Goal: Task Accomplishment & Management: Manage account settings

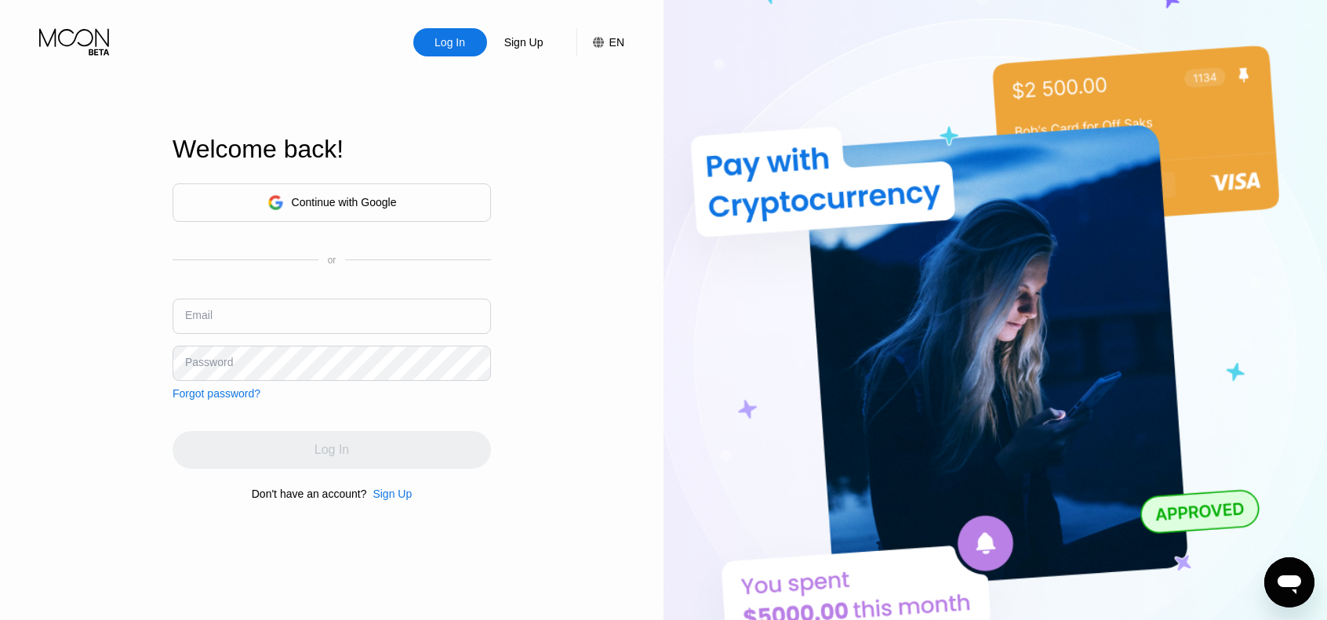
click at [326, 313] on input "text" at bounding box center [332, 316] width 318 height 35
type input "[EMAIL_ADDRESS][DOMAIN_NAME]"
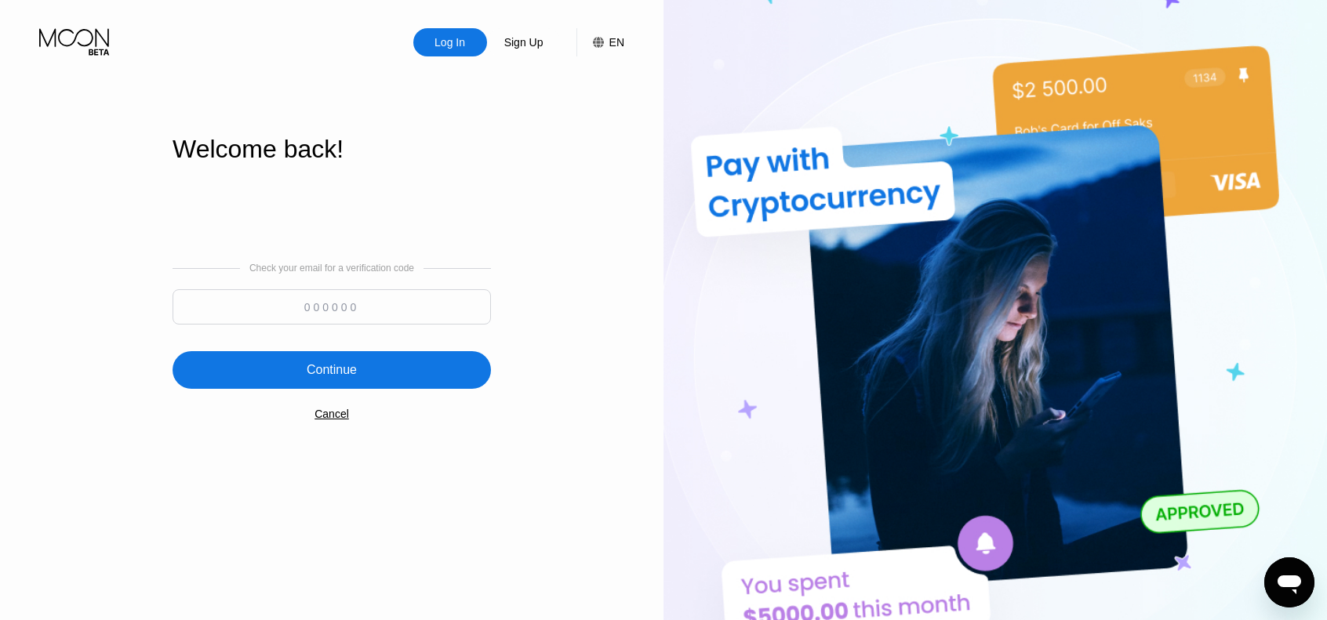
click at [426, 303] on input at bounding box center [332, 306] width 318 height 35
paste input "917342"
type input "917342"
click at [423, 377] on div "Continue" at bounding box center [332, 370] width 318 height 38
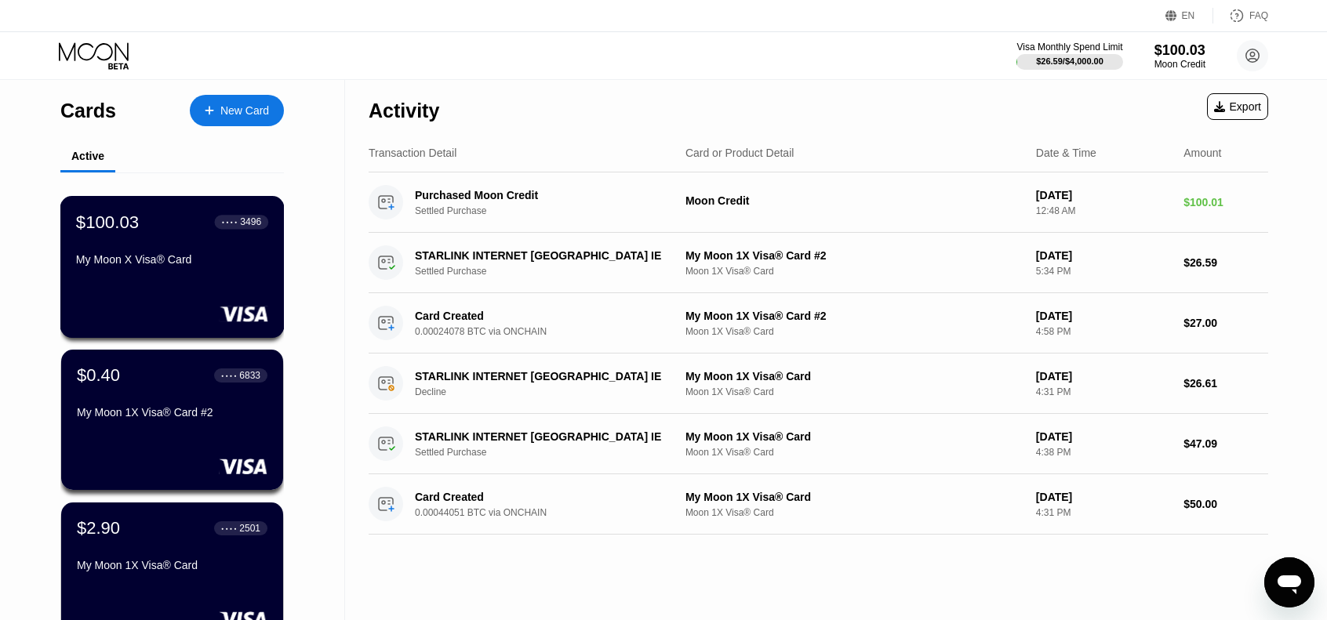
click at [183, 266] on div "My Moon X Visa® Card" at bounding box center [172, 259] width 192 height 13
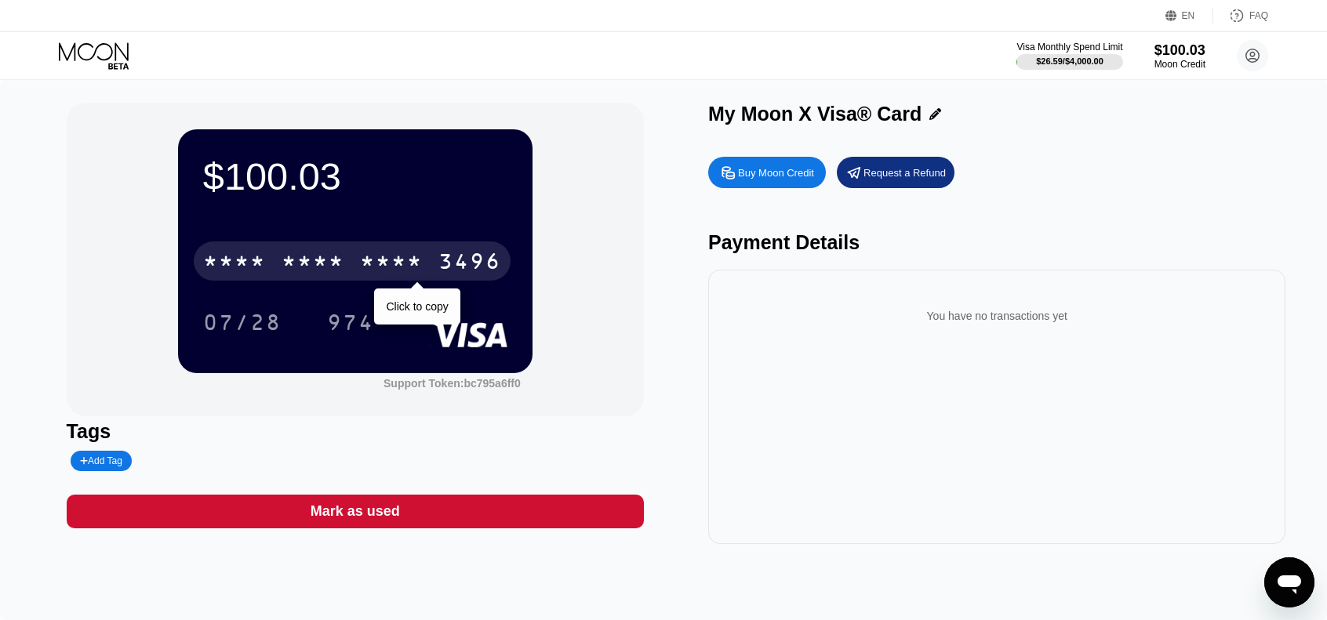
click at [281, 260] on div "* * * * * * * * * * * * 3496" at bounding box center [352, 261] width 317 height 39
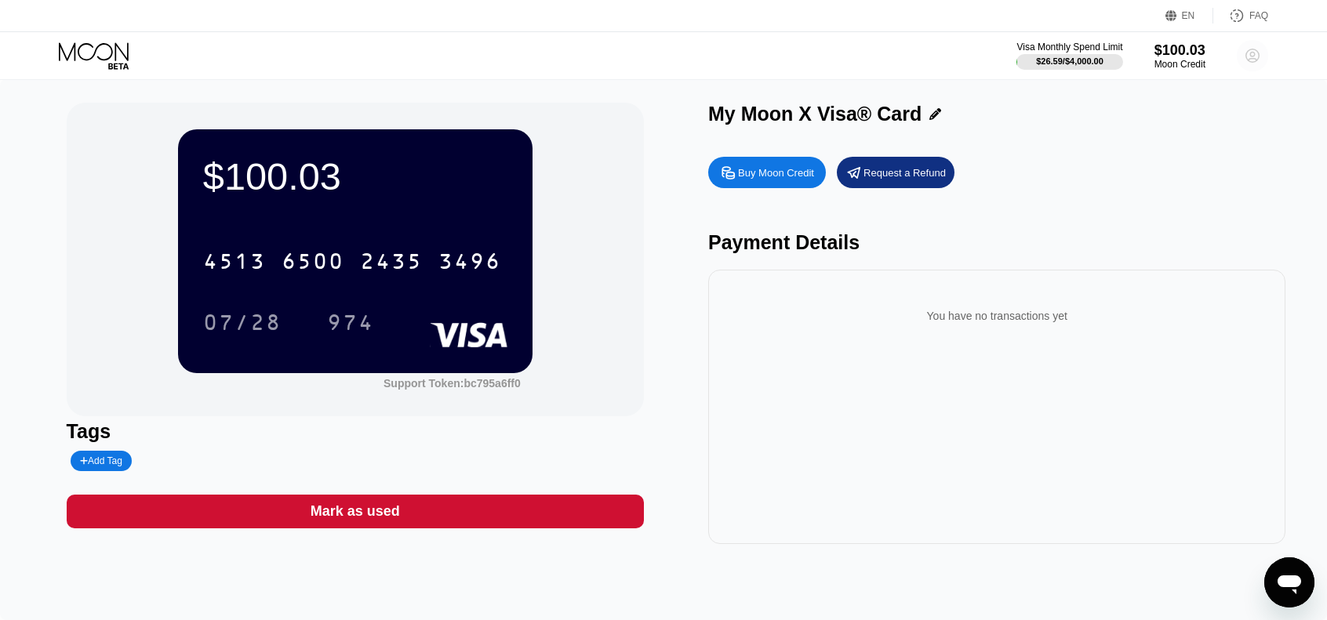
click at [1247, 59] on icon at bounding box center [1252, 55] width 13 height 13
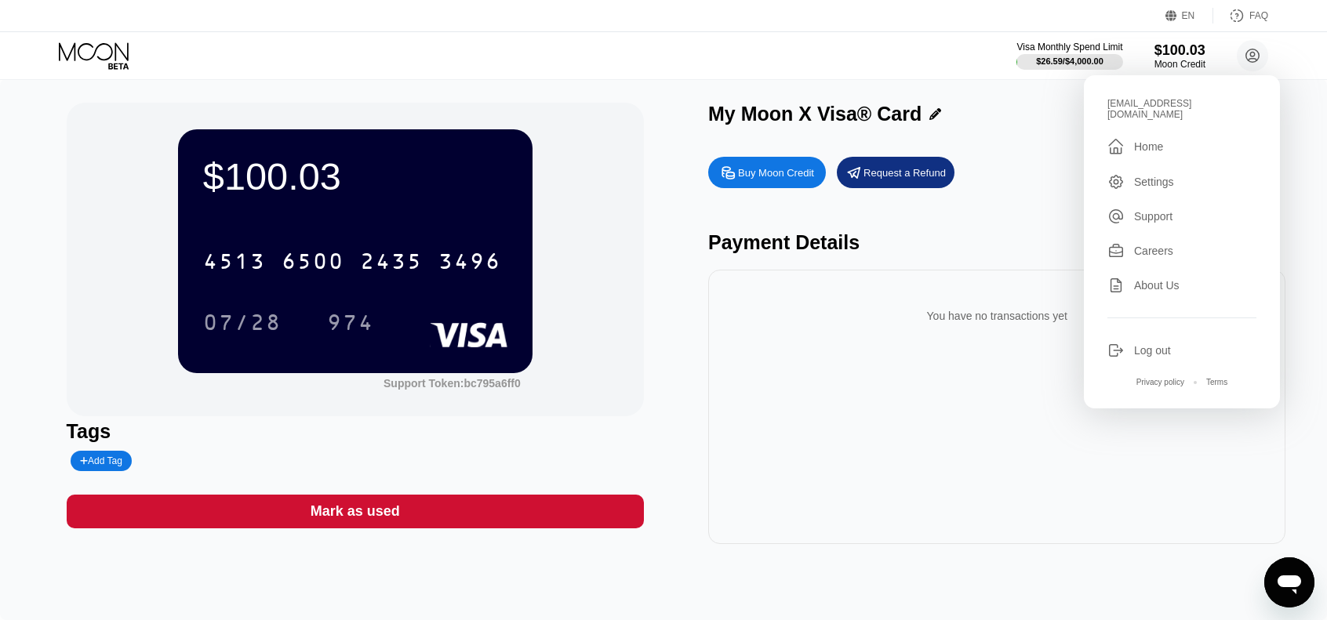
click at [623, 295] on div "$100.03 4513 6500 2435 3496 07/28 974 Support Token: bc795a6ff0" at bounding box center [355, 260] width 577 height 314
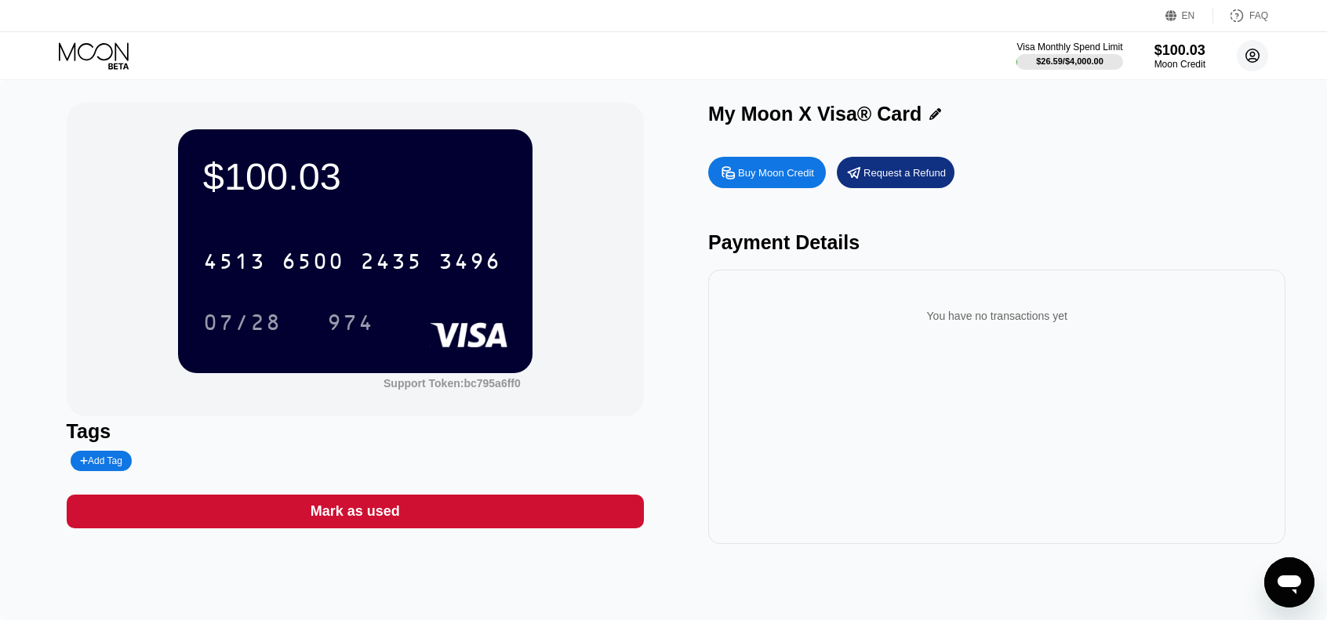
click at [1249, 49] on icon at bounding box center [1252, 55] width 13 height 13
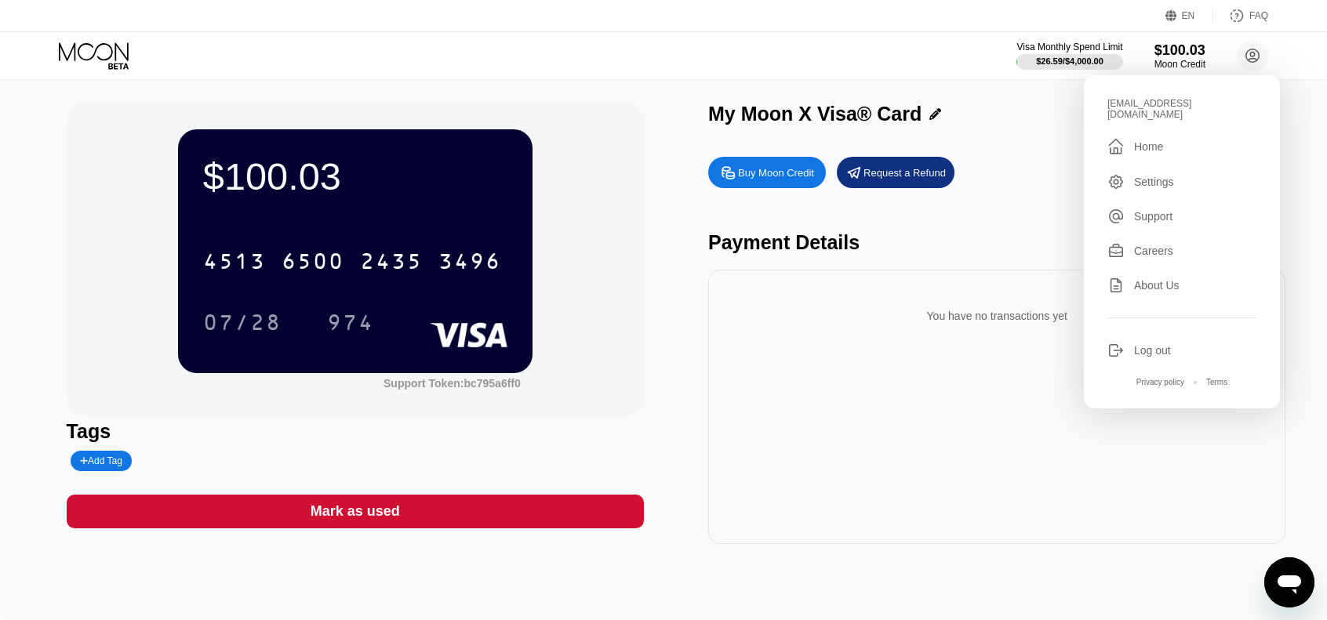
click at [1188, 137] on div " Home" at bounding box center [1181, 146] width 149 height 19
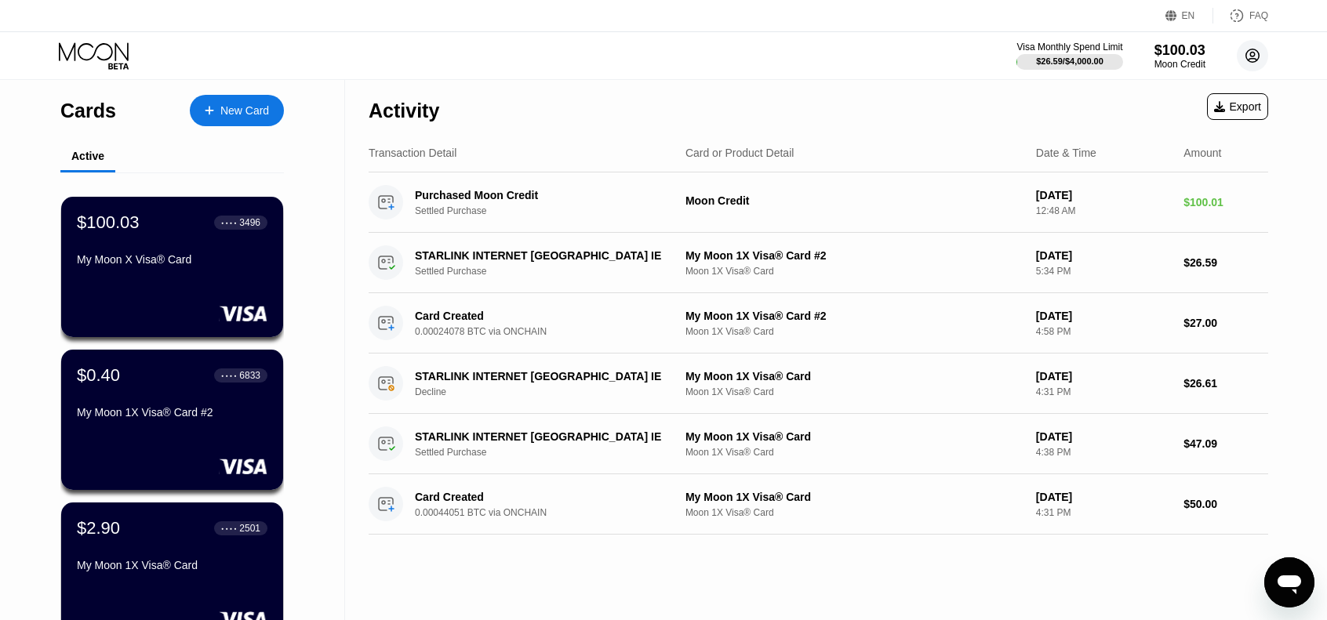
click at [1250, 53] on icon at bounding box center [1252, 56] width 9 height 9
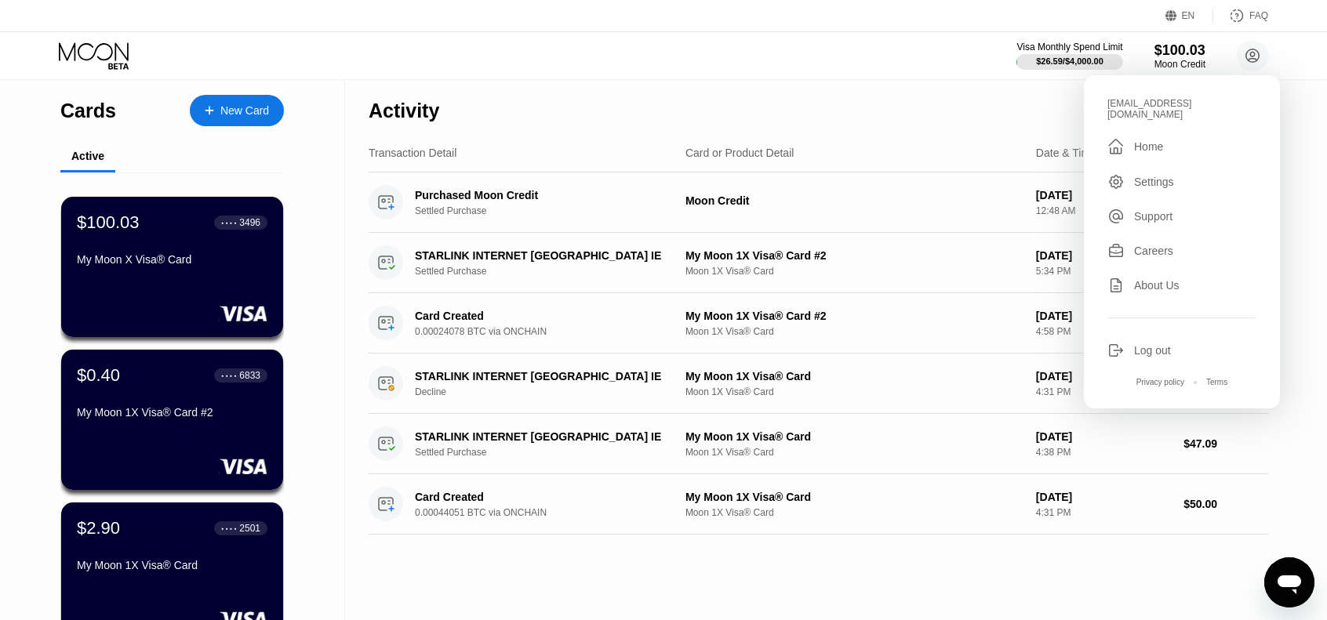
click at [1157, 344] on div "Log out" at bounding box center [1152, 350] width 37 height 13
